Goal: Transaction & Acquisition: Subscribe to service/newsletter

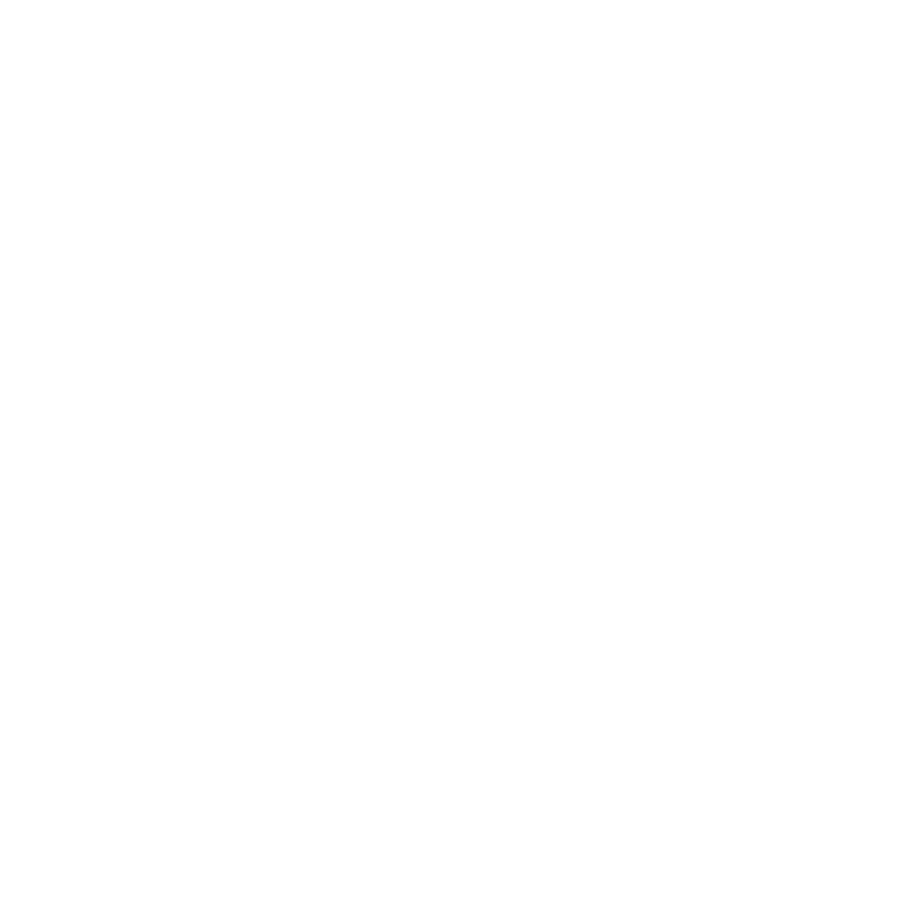
select select "Microsoft 365"
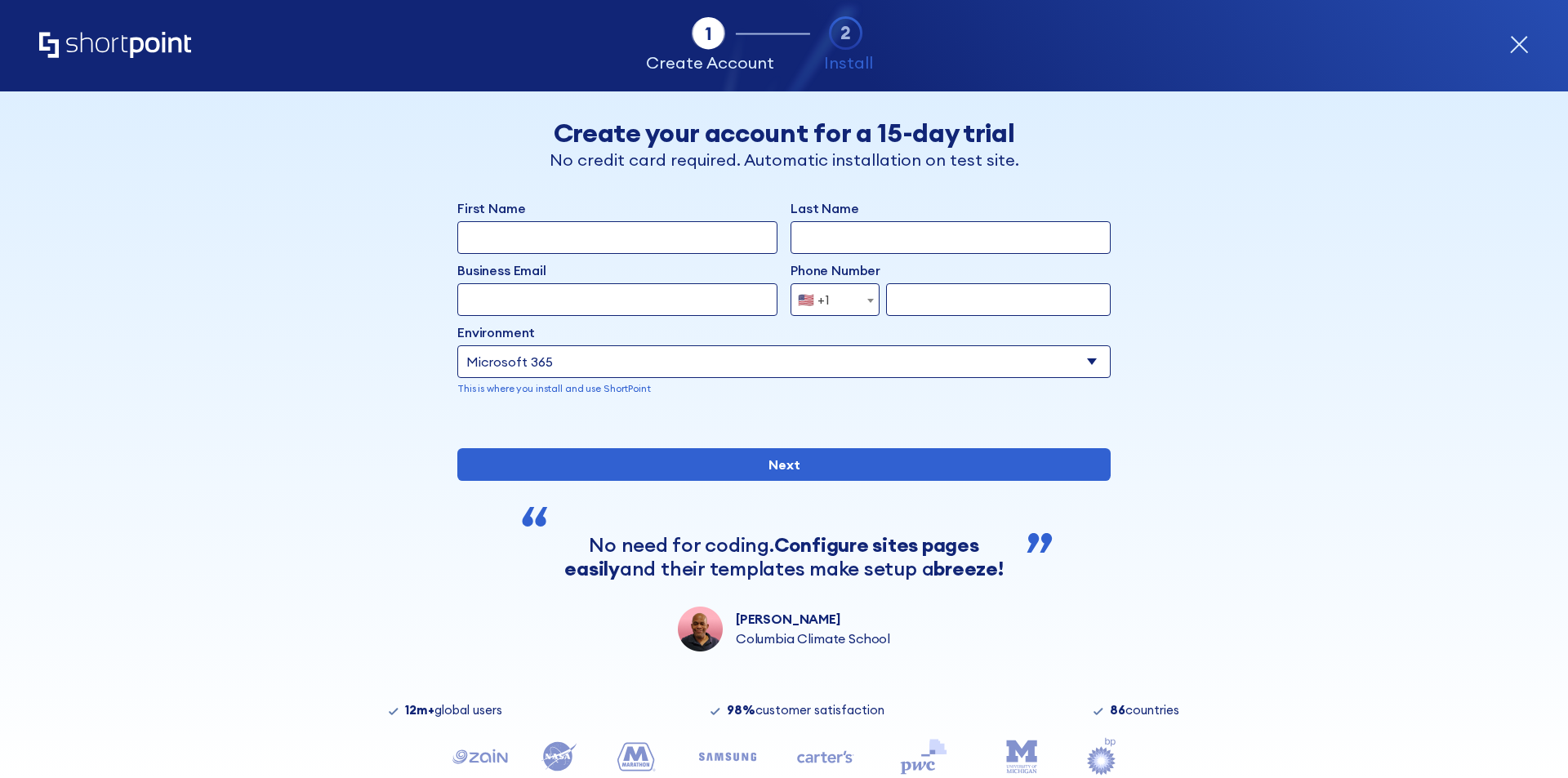
click at [639, 231] on input "First Name" at bounding box center [617, 237] width 320 height 32
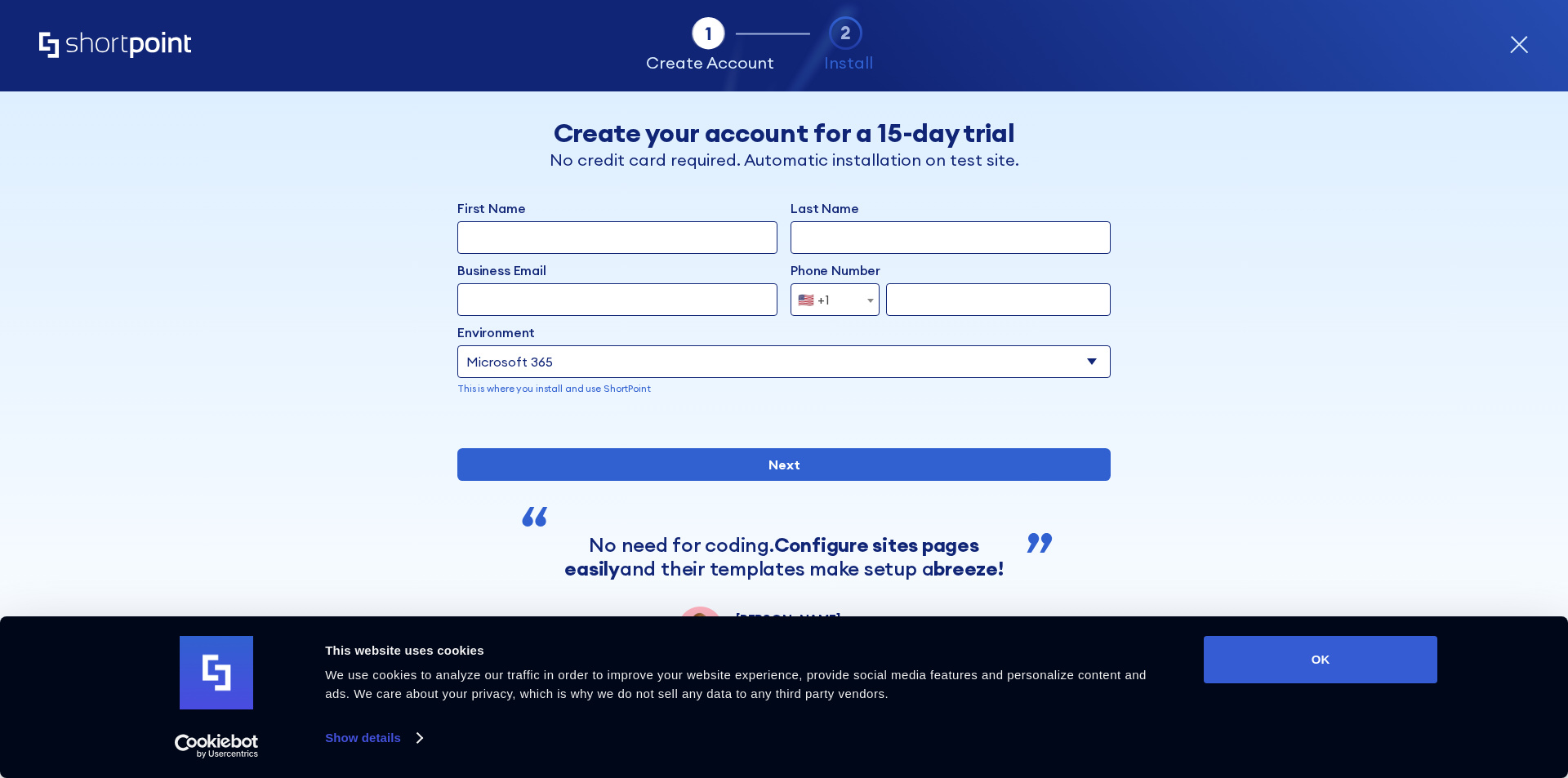
click at [661, 244] on input "First Name" at bounding box center [617, 237] width 320 height 32
paste input "Albert.Biesenbeek@norfolkcounty.ca"
type input "Albert.Biesenbeek@norfolkcounty.ca"
click at [652, 291] on input "Business Email" at bounding box center [617, 299] width 320 height 32
paste input "Albert.Biesenbeek@norfolkcounty.ca"
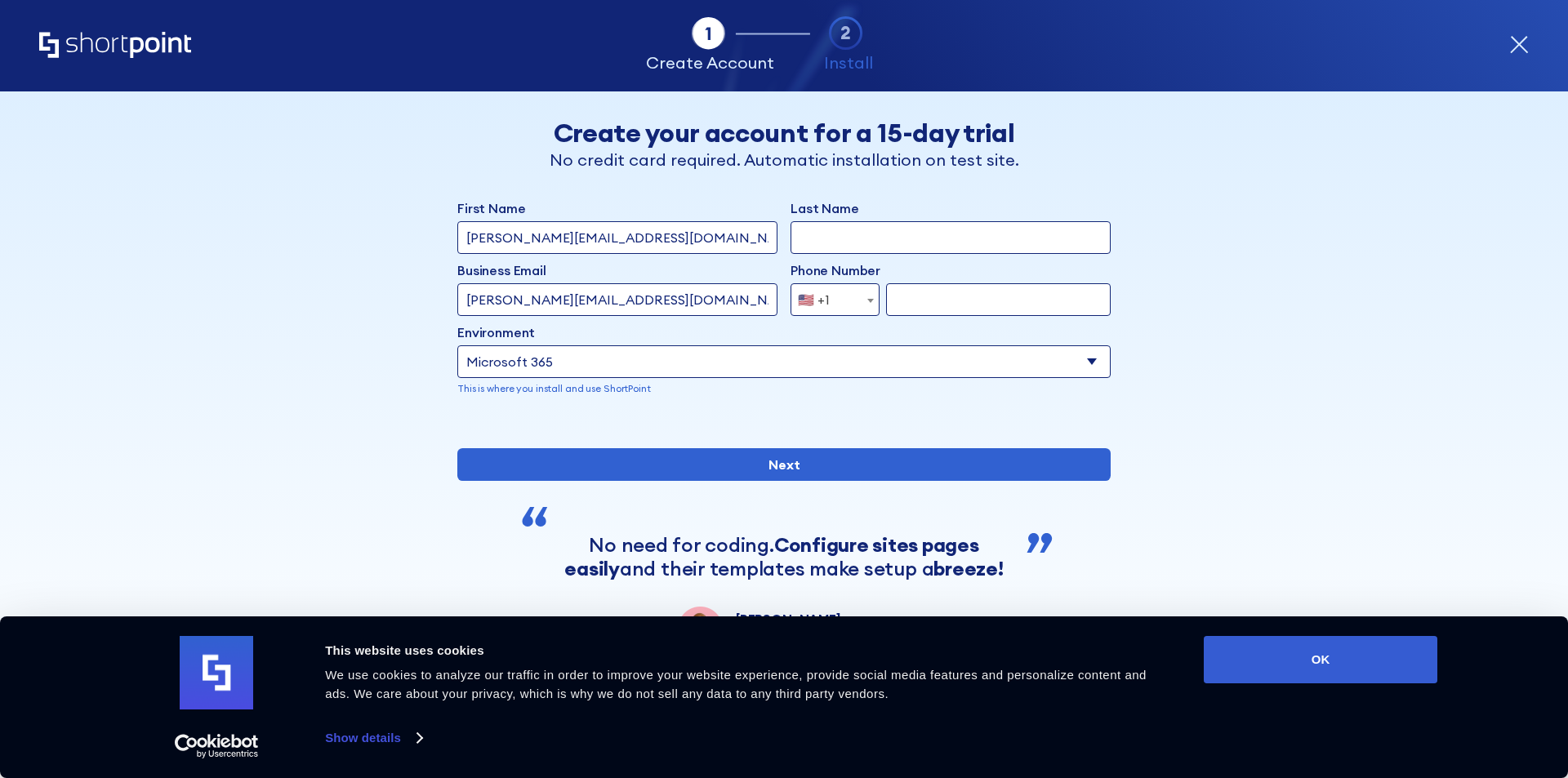
type input "Albert.Biesenbeek@norfolkcounty.ca"
drag, startPoint x: 499, startPoint y: 236, endPoint x: 873, endPoint y: 237, distance: 374.0
click at [758, 237] on div "First Name Albert.Biesenbeek@norfolkcounty.ca Last Name" at bounding box center [783, 226] width 653 height 55
type input "Albert"
click at [531, 301] on input "Albert.Biesenbeek@norfolkcounty.ca" at bounding box center [617, 299] width 320 height 32
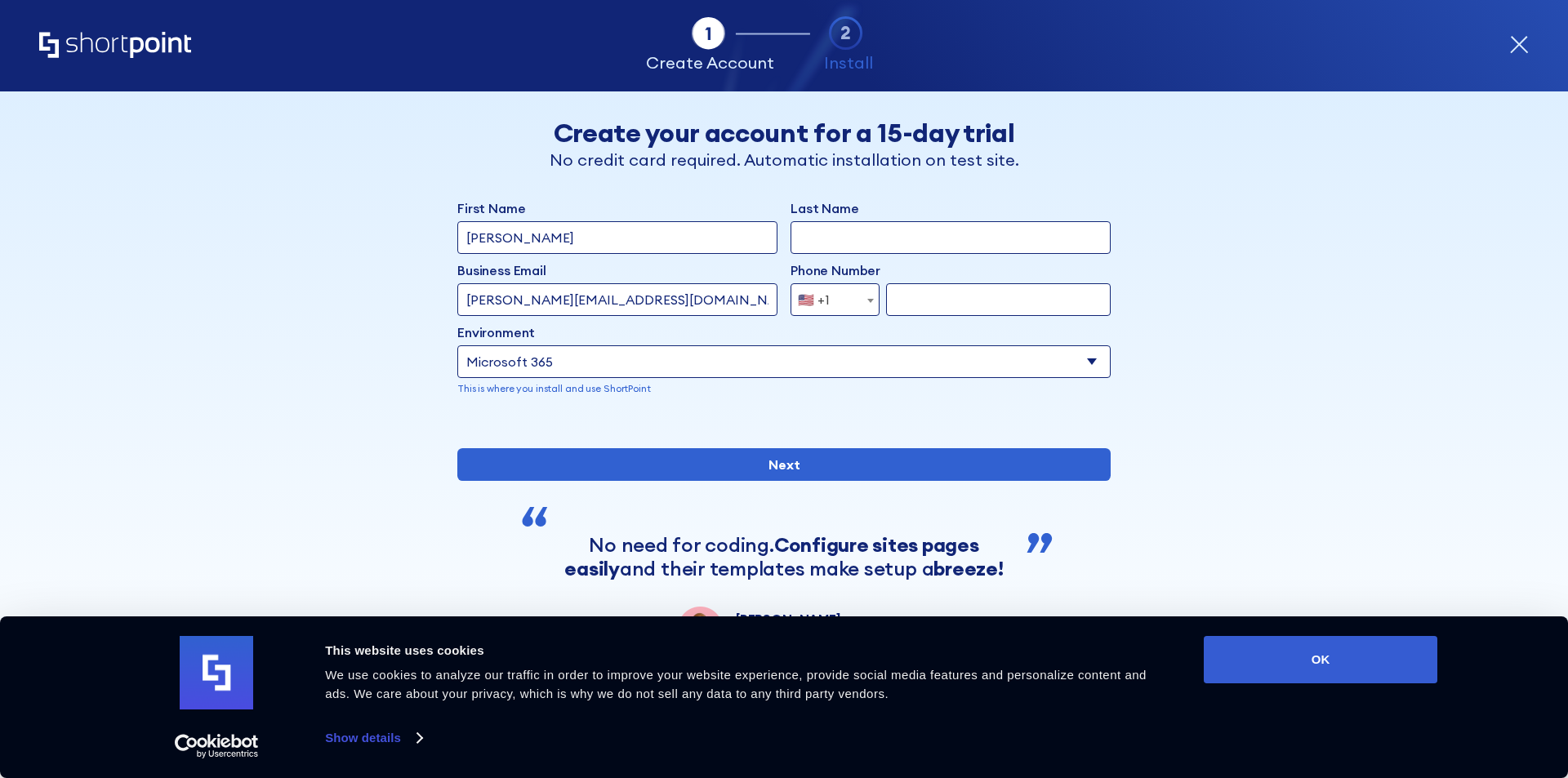
click at [531, 301] on input "Albert.Biesenbeek@norfolkcounty.ca" at bounding box center [617, 299] width 320 height 32
click at [758, 244] on input "Last Name" at bounding box center [950, 237] width 320 height 32
paste input "Biesenbeek"
type input "Biesenbeek"
click at [758, 302] on input "form" at bounding box center [998, 299] width 224 height 32
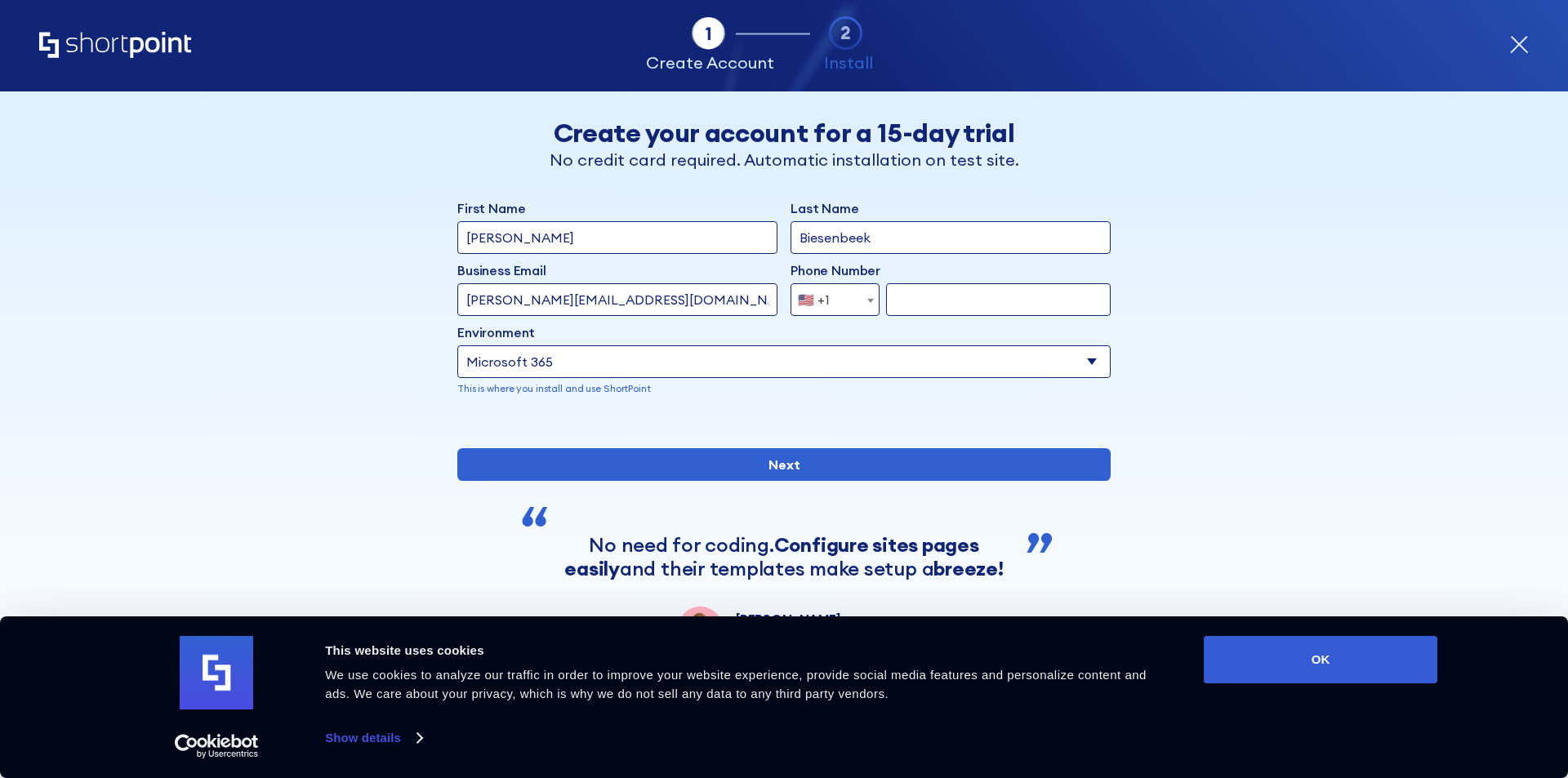
paste input "548-338-0457"
type input "548-338-0457"
click at [758, 349] on select "Select an environment Microsoft 365 SharePoint Online SharePoint Subscription E…" at bounding box center [783, 361] width 653 height 32
click at [758, 306] on div "🇺🇸 +1" at bounding box center [814, 299] width 31 height 32
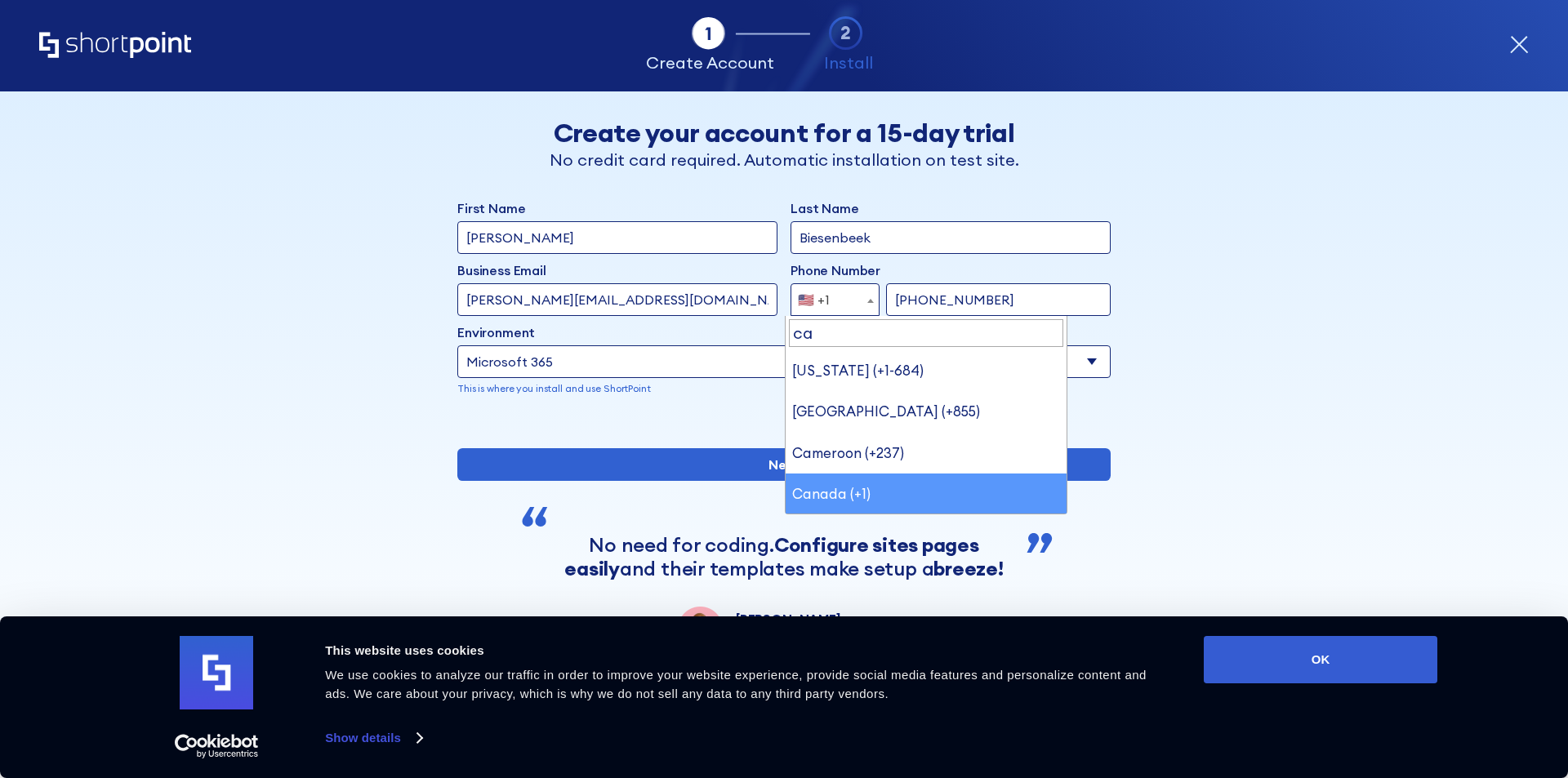
type input "ca"
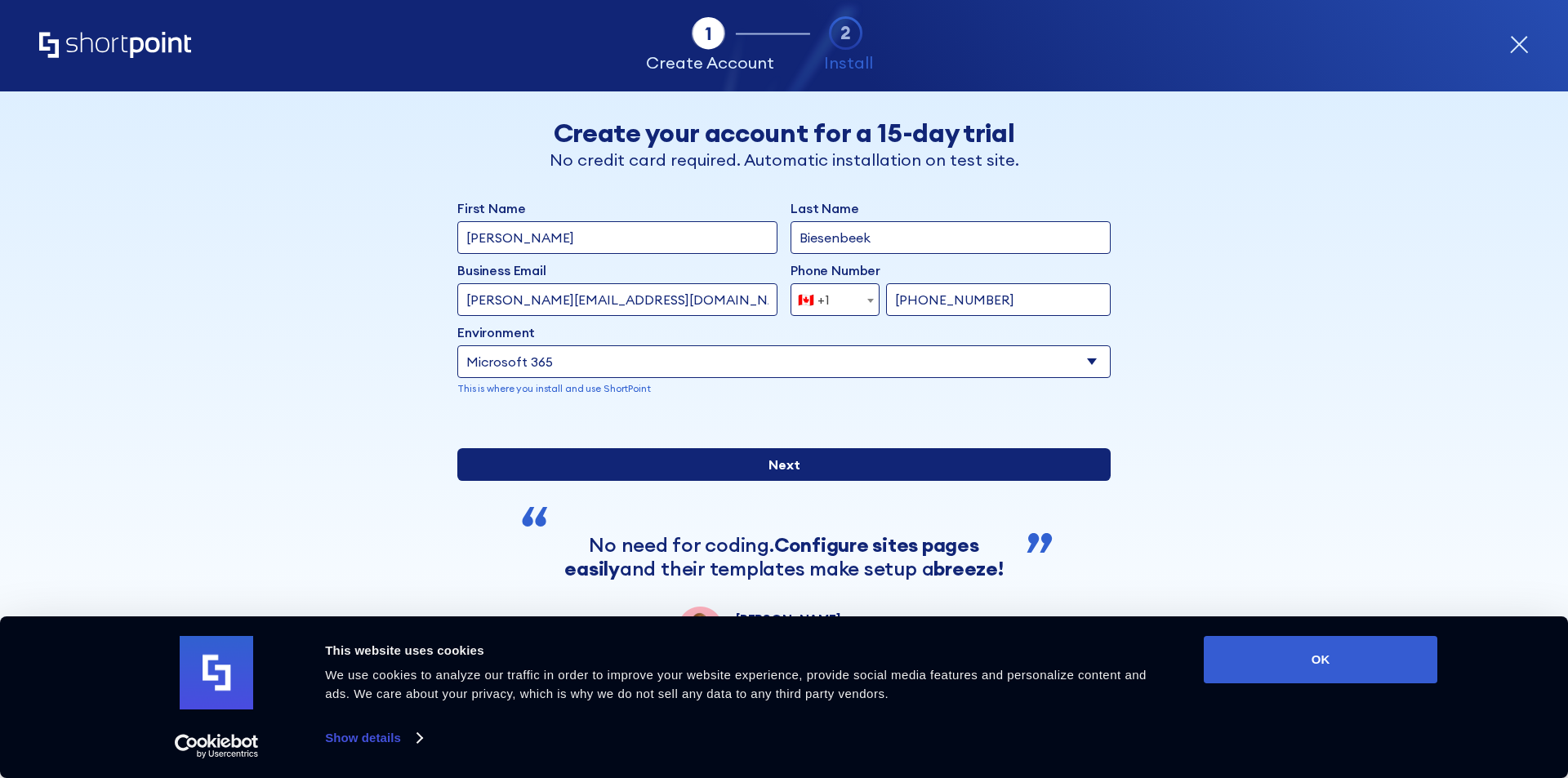
click at [758, 481] on input "Next" at bounding box center [783, 464] width 653 height 32
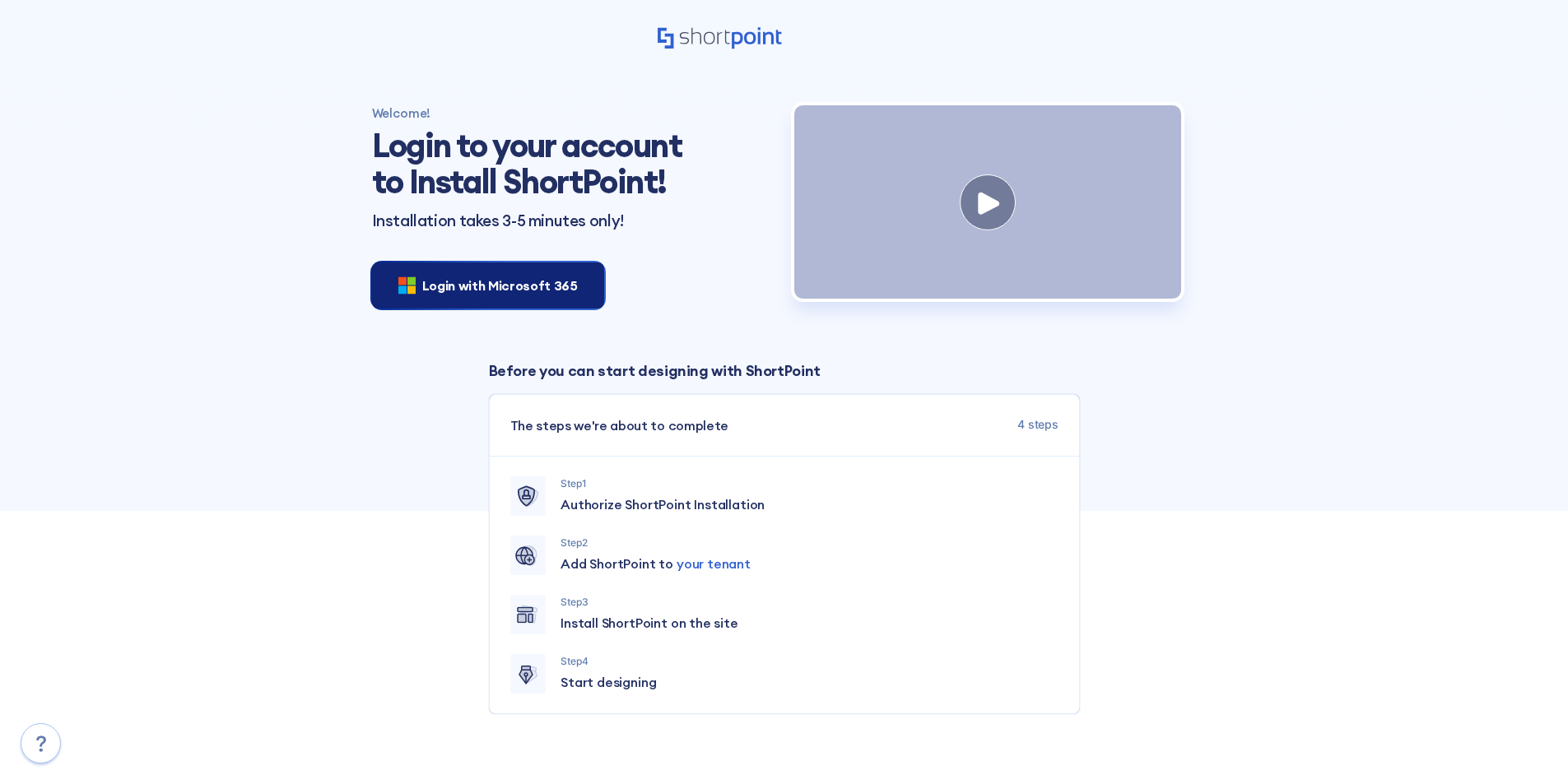
click at [521, 292] on span "Login with Microsoft 365" at bounding box center [500, 285] width 155 height 20
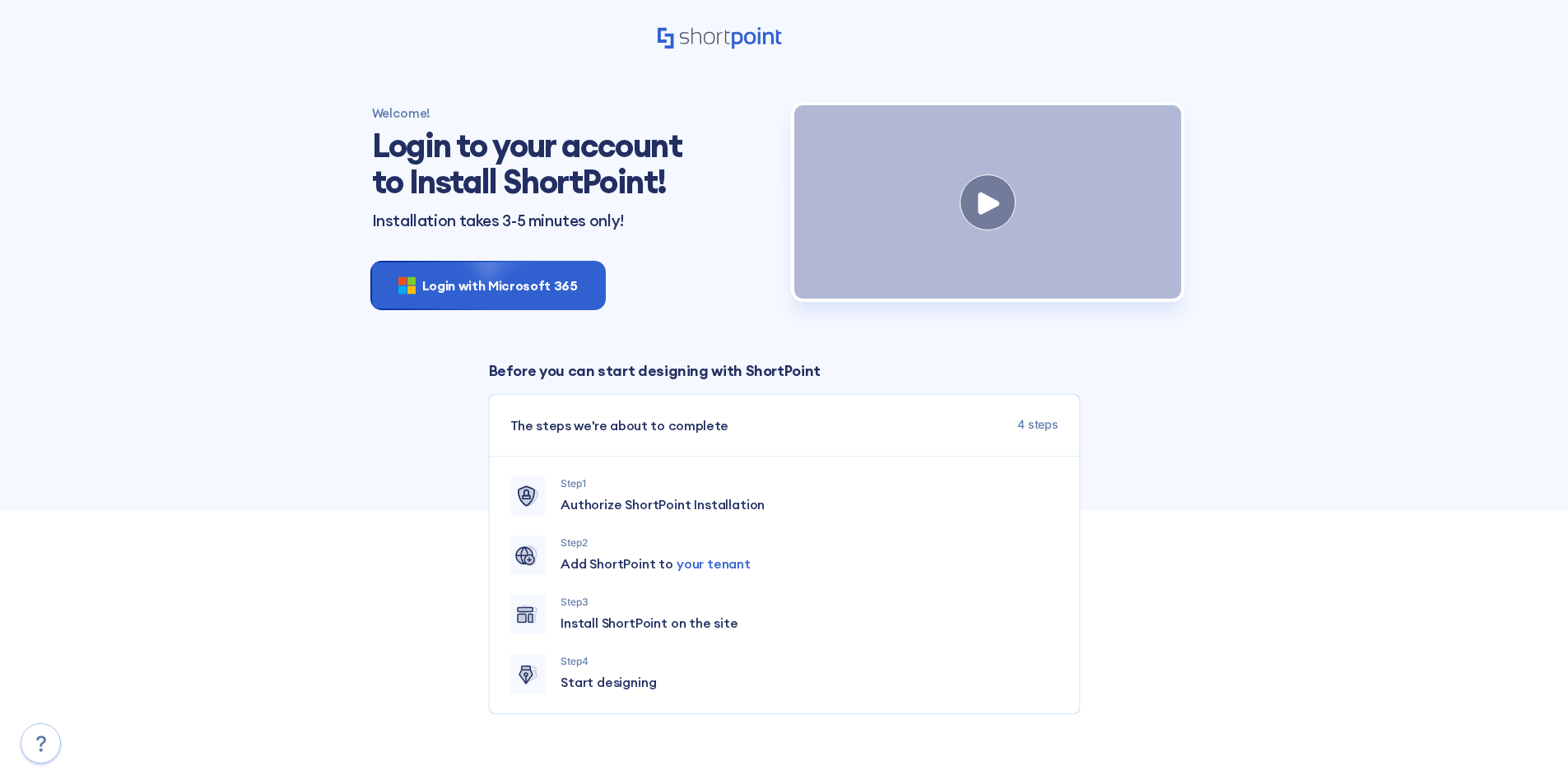
click at [222, 389] on div "Welcome! Login to your account to Install ShortPoint! Installation takes 3-5 mi…" at bounding box center [784, 410] width 1568 height 688
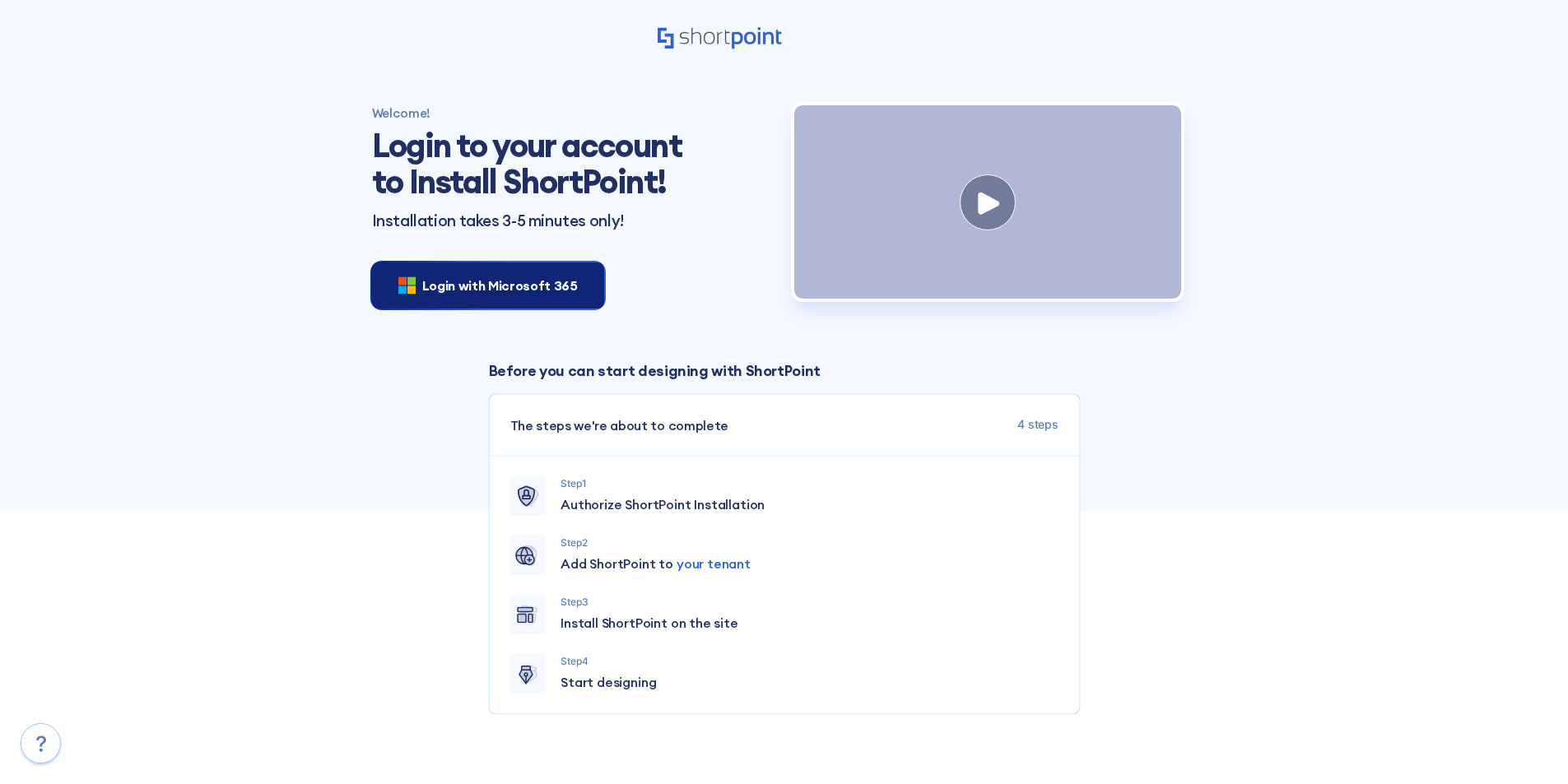
click at [495, 295] on div "Login with Microsoft 365" at bounding box center [488, 285] width 232 height 46
